Goal: Navigation & Orientation: Find specific page/section

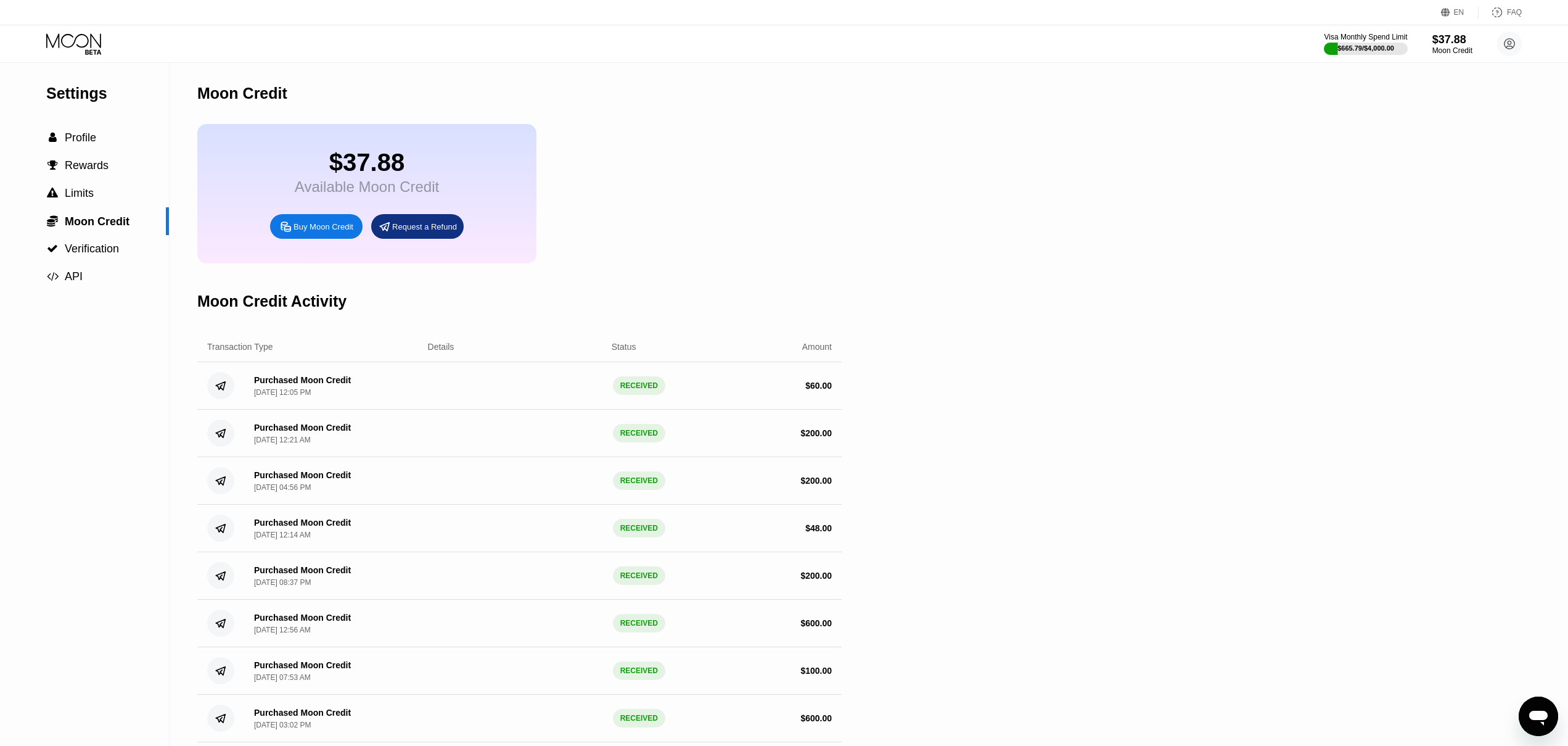
click at [62, 34] on icon at bounding box center [75, 44] width 57 height 22
